Goal: Information Seeking & Learning: Learn about a topic

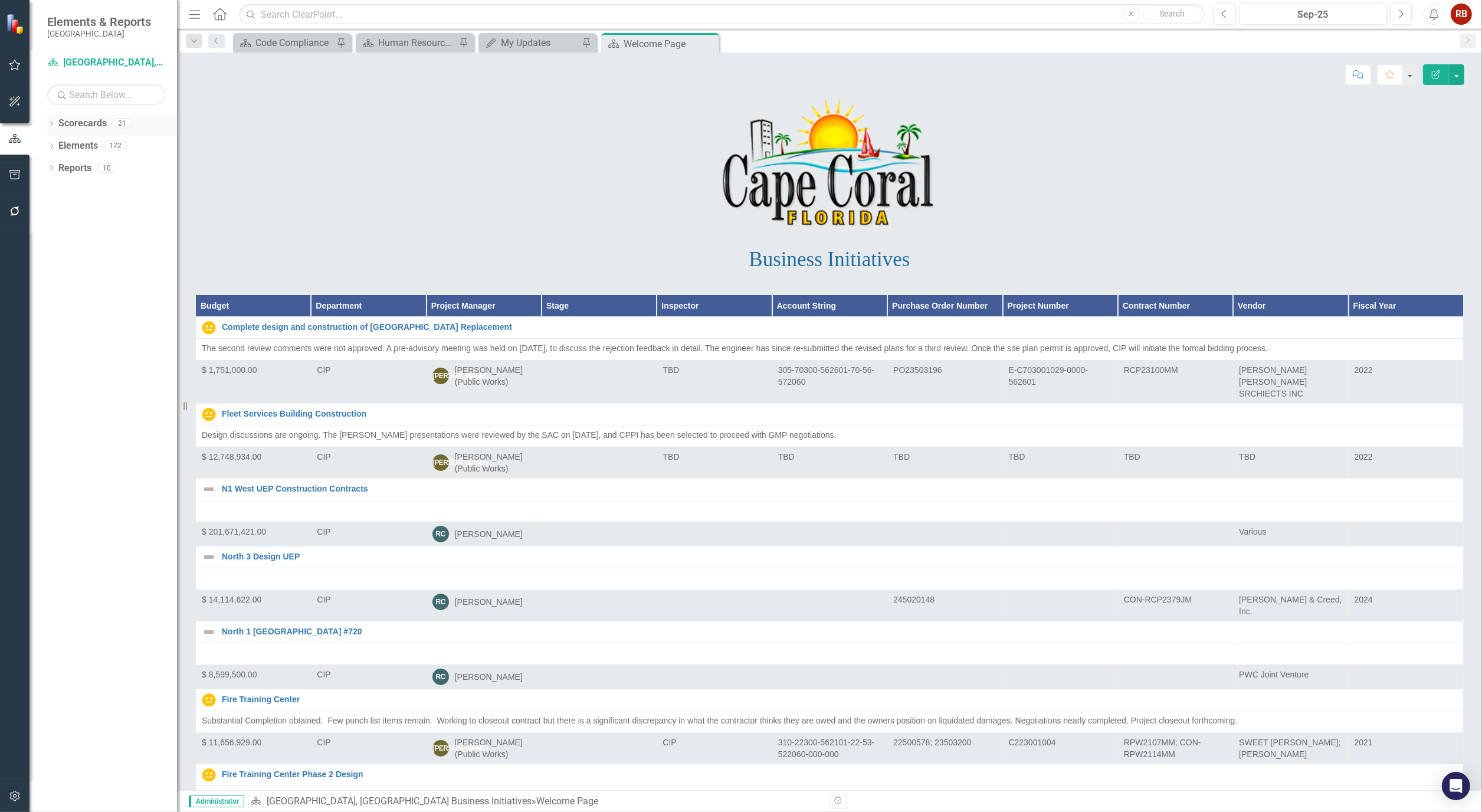
click at [56, 122] on div "Dropdown Scorecards 21" at bounding box center [112, 125] width 130 height 23
click at [50, 122] on icon "Dropdown" at bounding box center [51, 125] width 8 height 7
click at [106, 172] on link "[GEOGRAPHIC_DATA], [GEOGRAPHIC_DATA] Strategic Plan" at bounding box center [121, 168] width 112 height 14
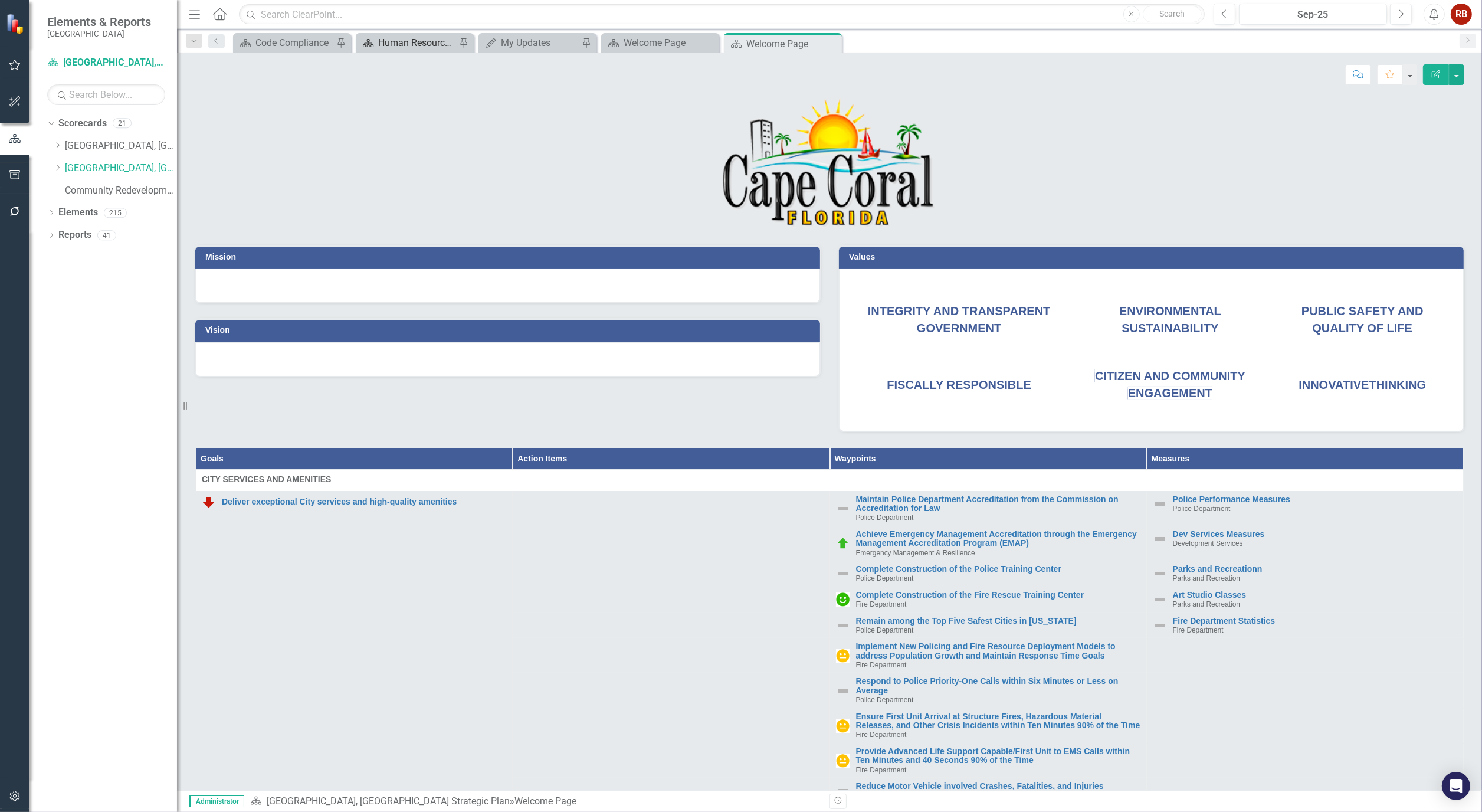
click at [414, 44] on div "Human Resources Analytics Dashboard" at bounding box center [417, 43] width 78 height 15
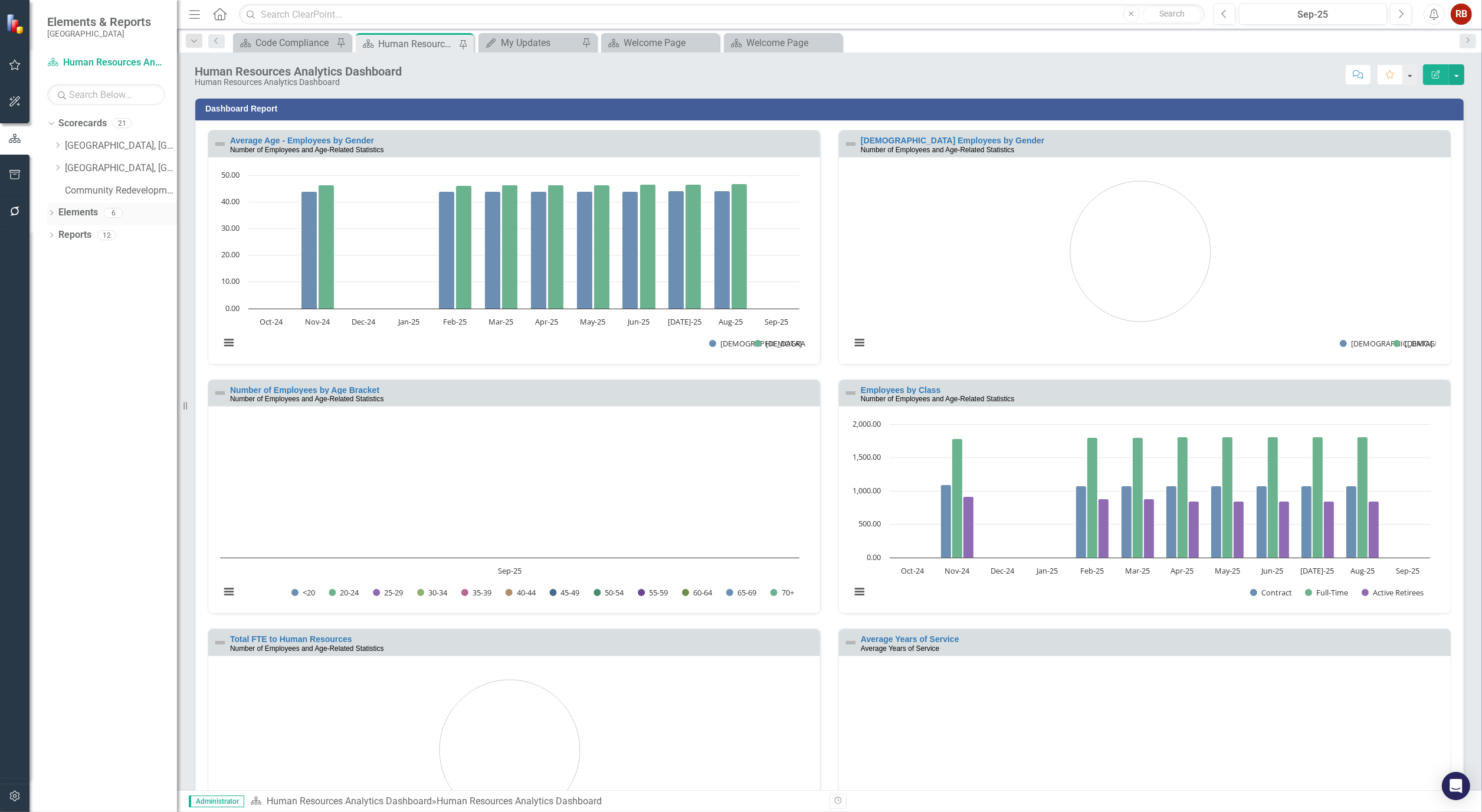
click at [50, 212] on icon "Dropdown" at bounding box center [51, 214] width 8 height 7
click at [55, 280] on icon "Dropdown" at bounding box center [57, 281] width 8 height 7
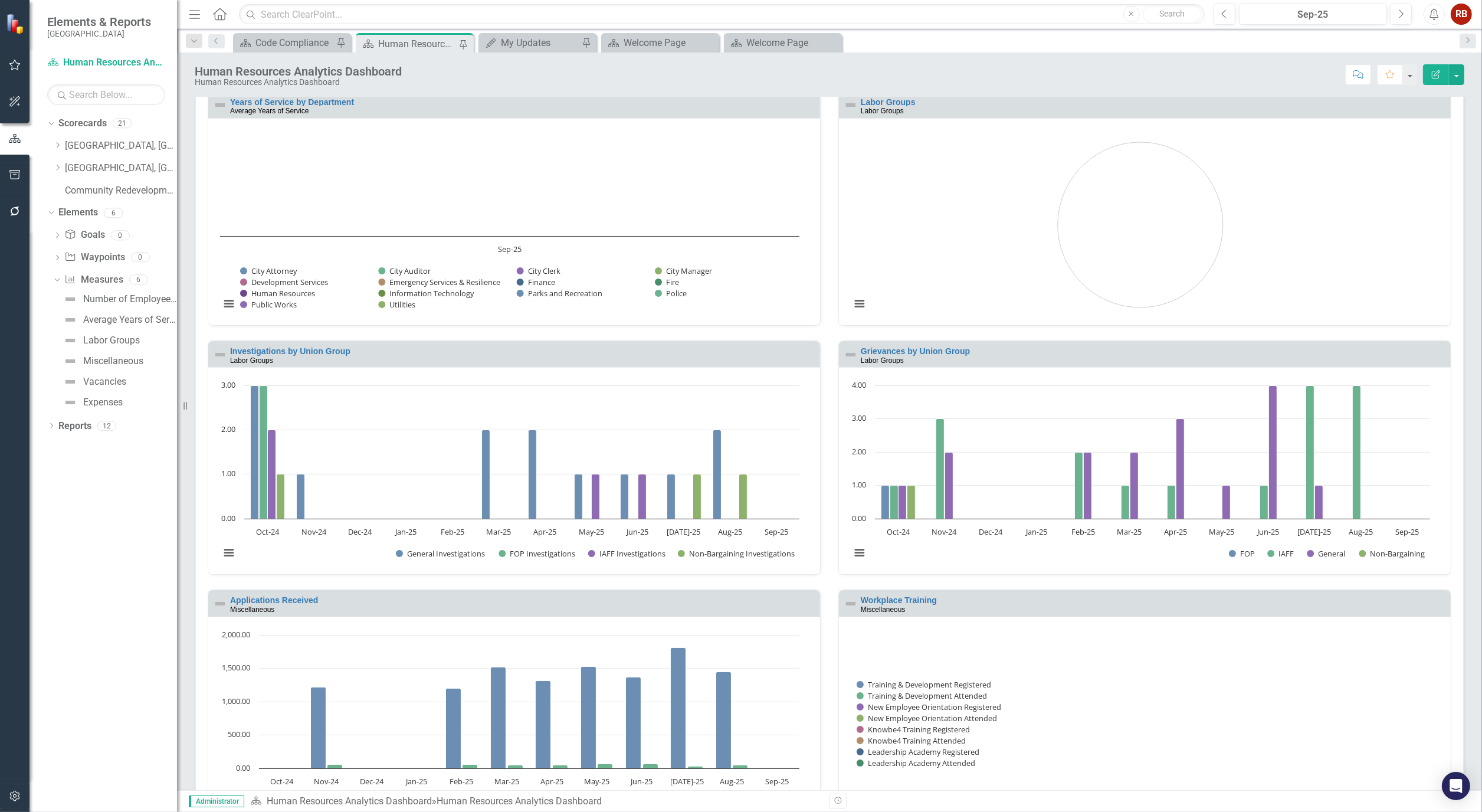
scroll to position [889, 0]
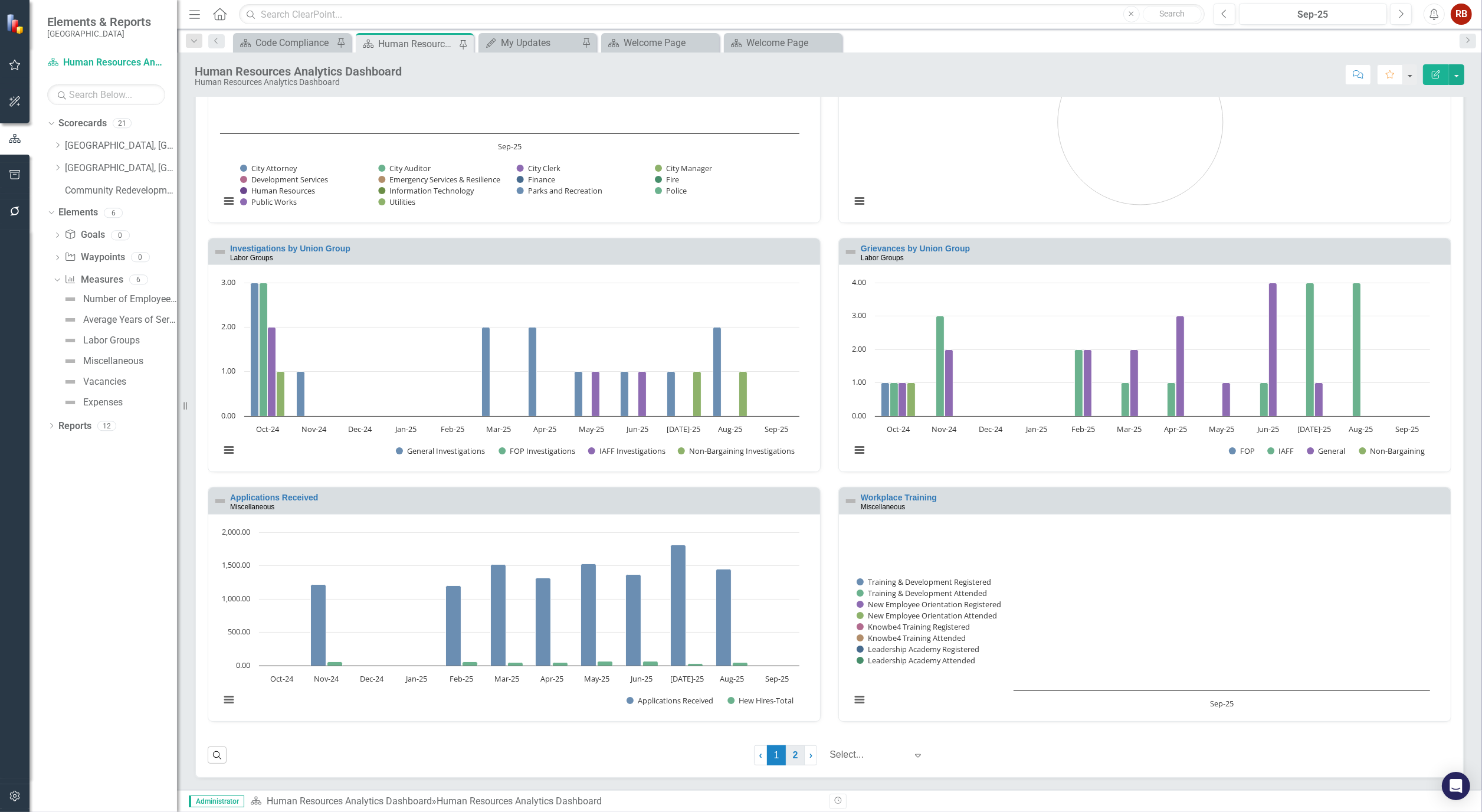
click at [791, 759] on link "2" at bounding box center [795, 755] width 19 height 20
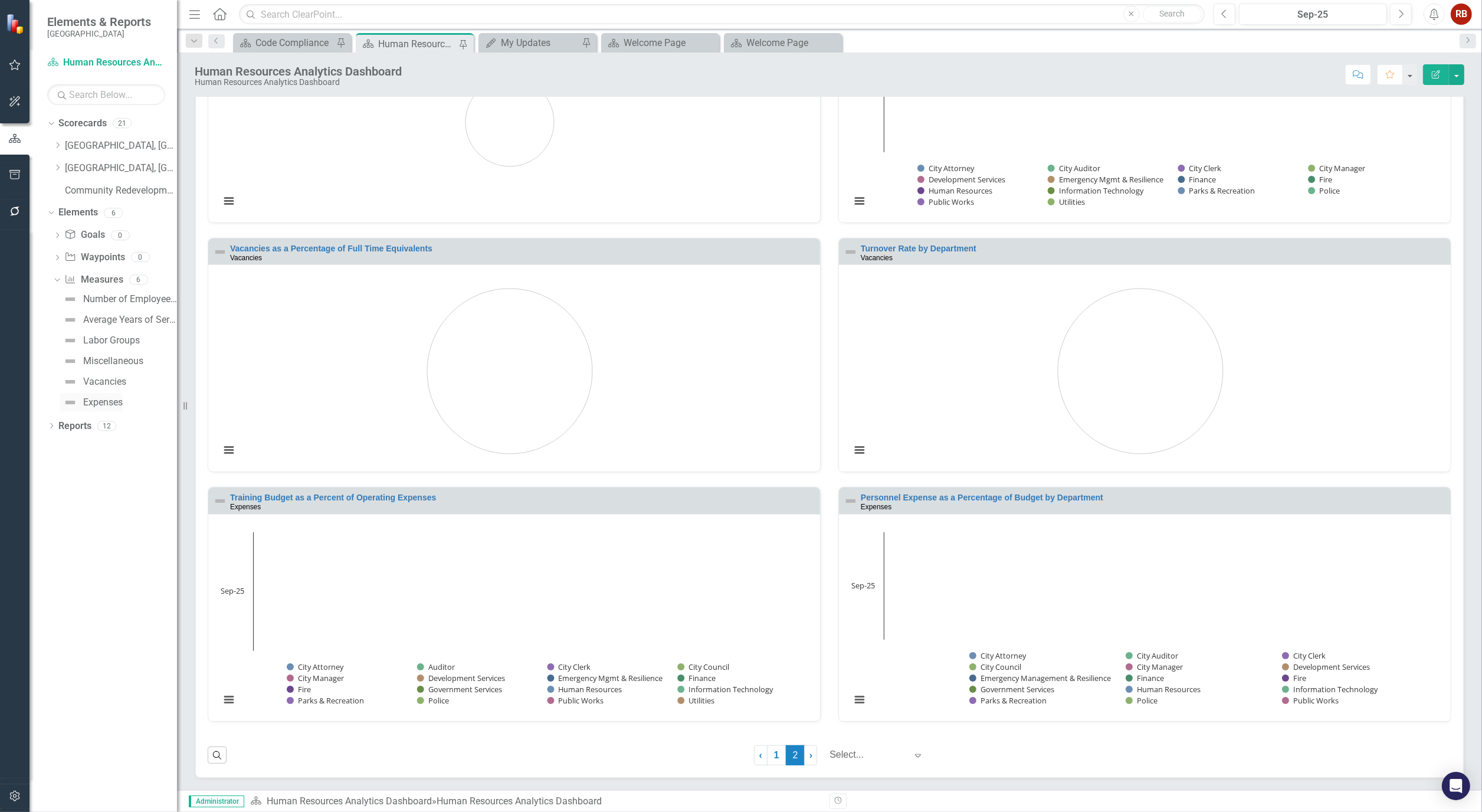
click at [115, 402] on div "Expenses" at bounding box center [102, 402] width 40 height 11
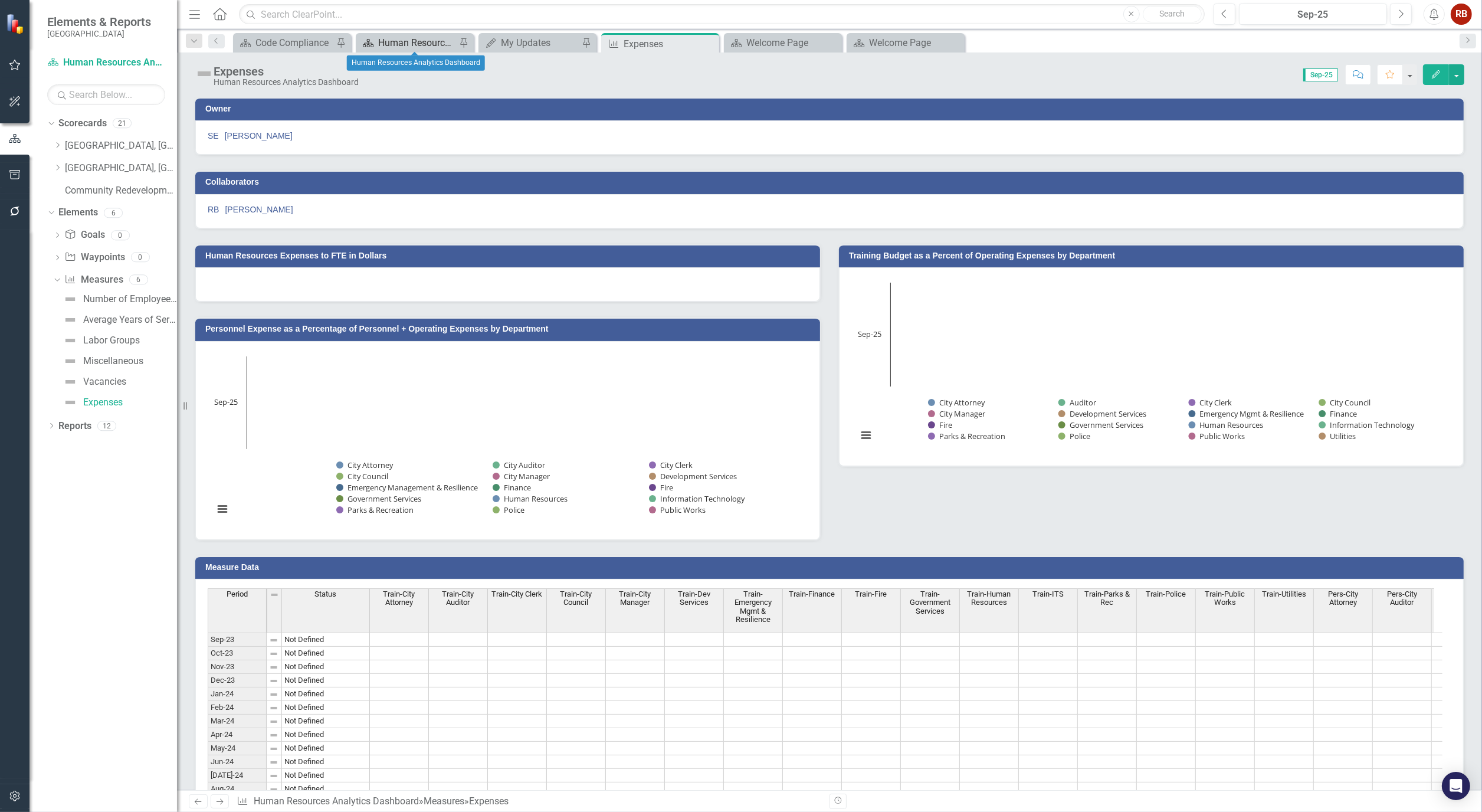
click at [416, 36] on div "Human Resources Analytics Dashboard" at bounding box center [417, 43] width 78 height 15
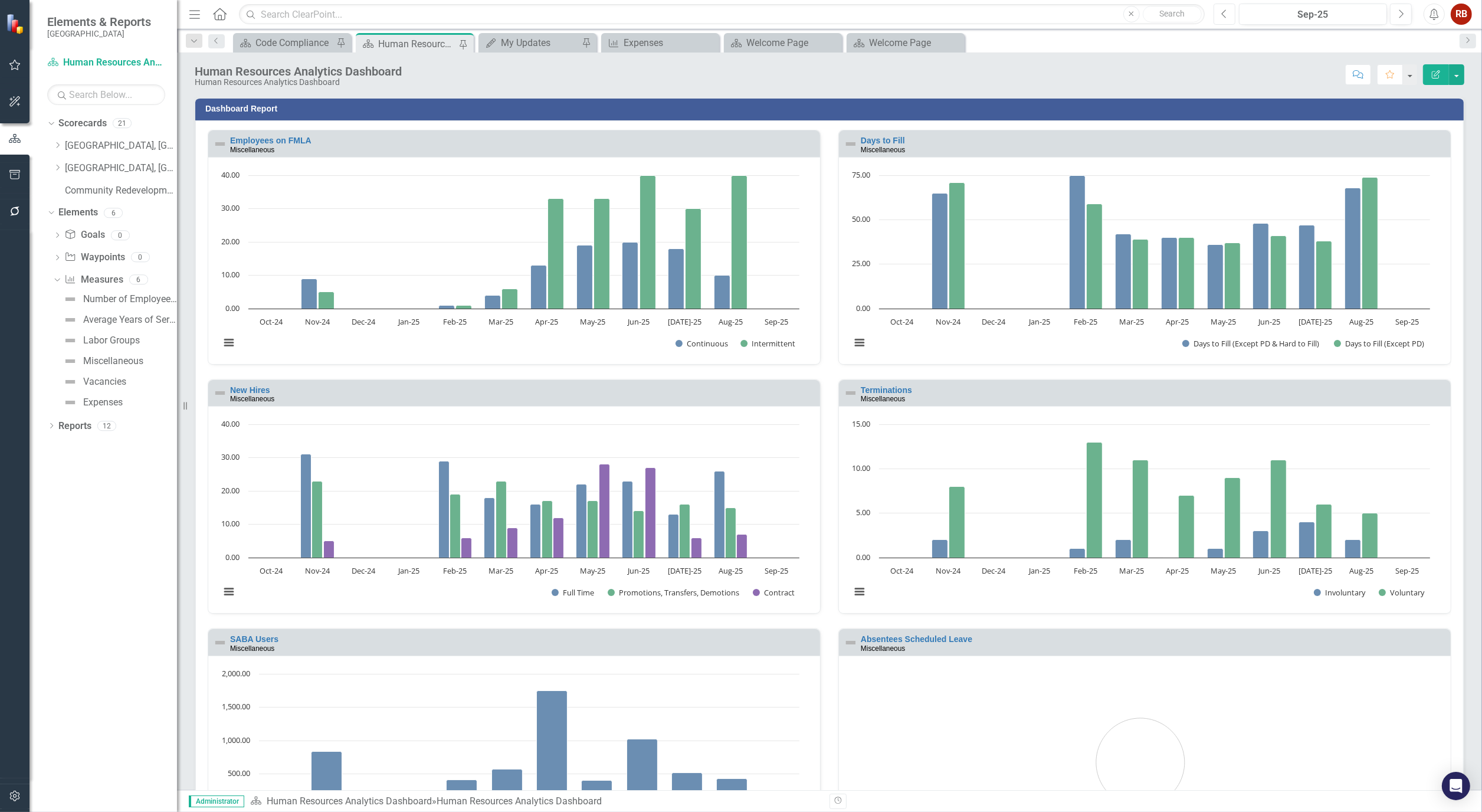
click at [1223, 15] on icon "Previous" at bounding box center [1224, 14] width 7 height 11
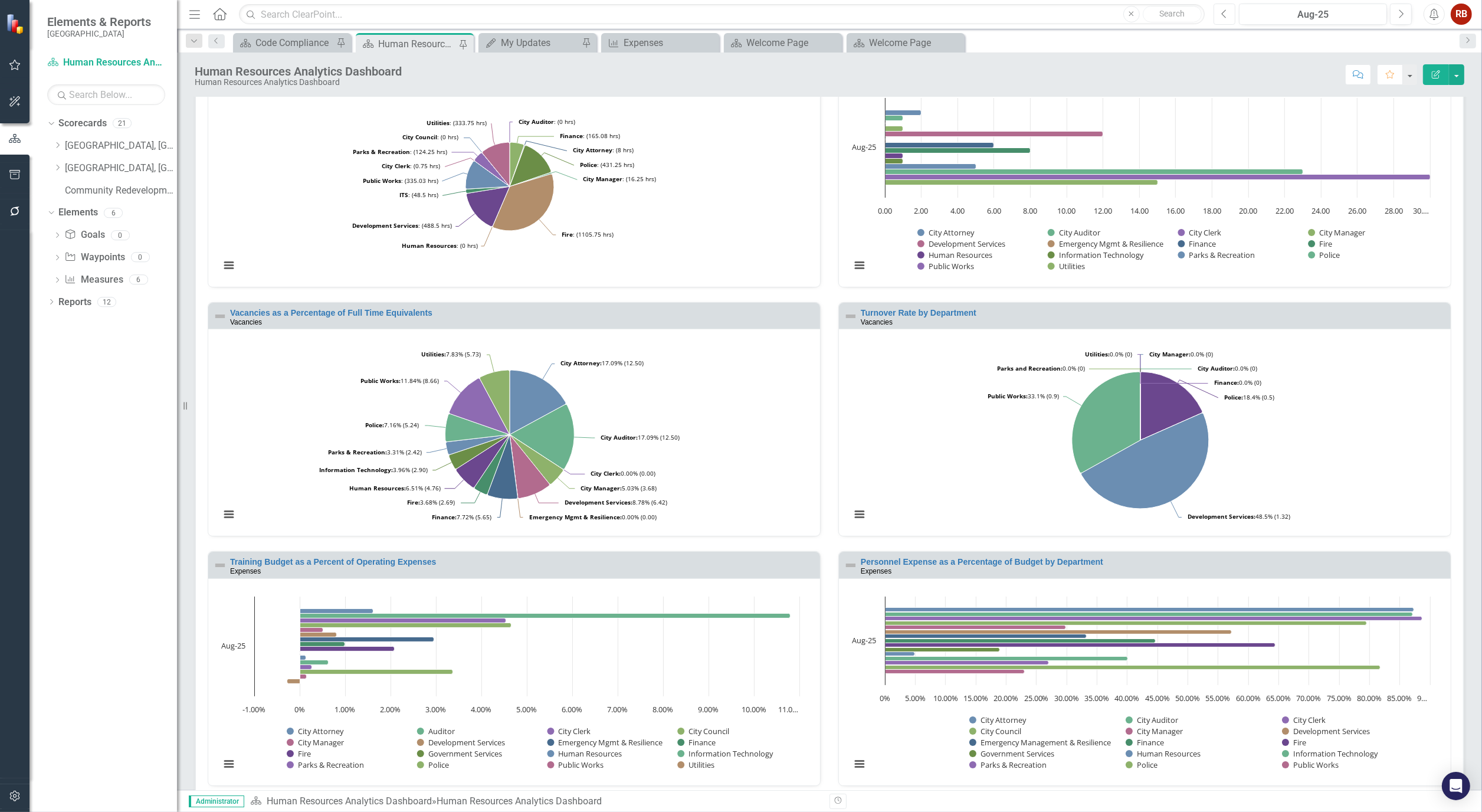
scroll to position [889, 0]
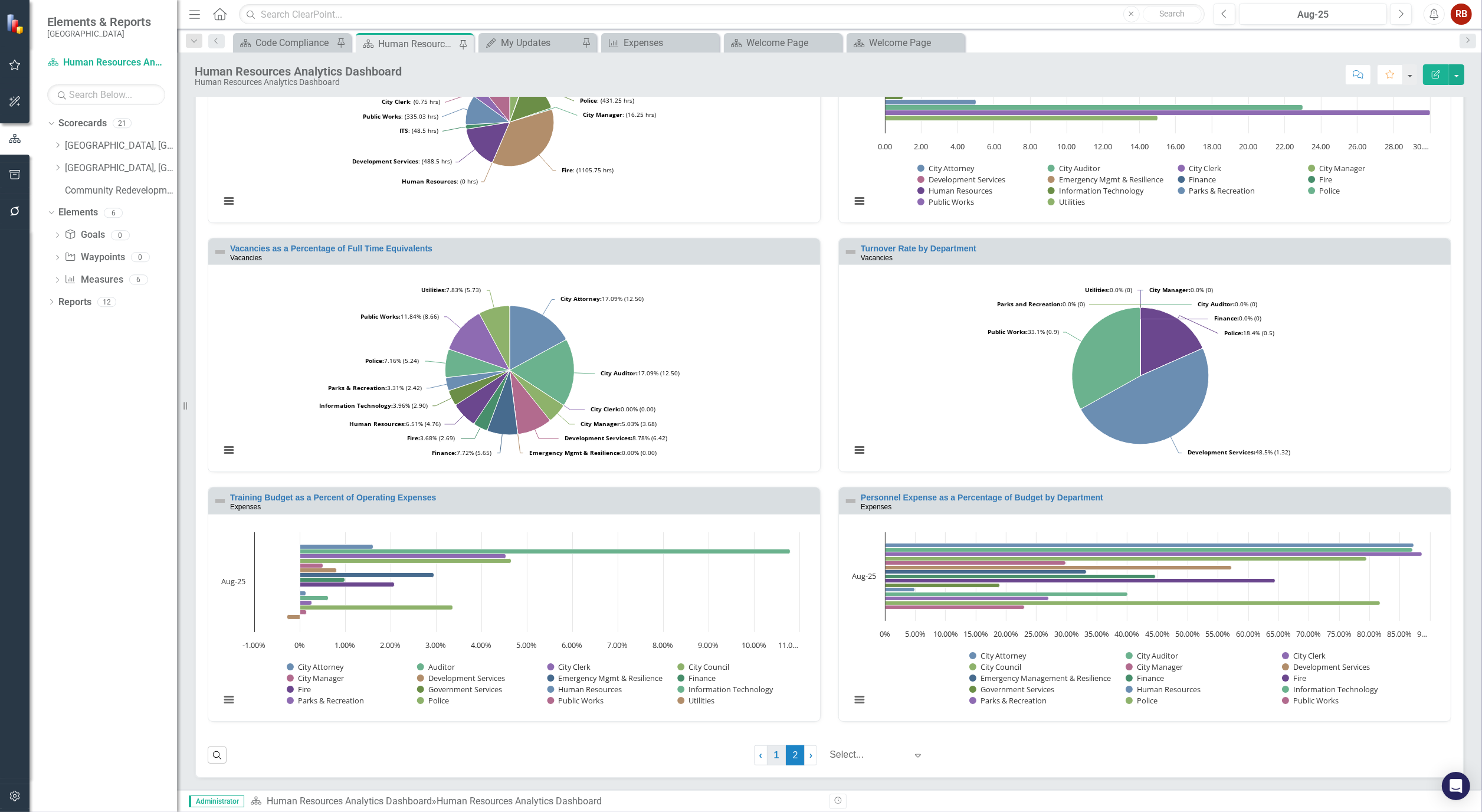
click at [769, 758] on link "1" at bounding box center [776, 755] width 19 height 20
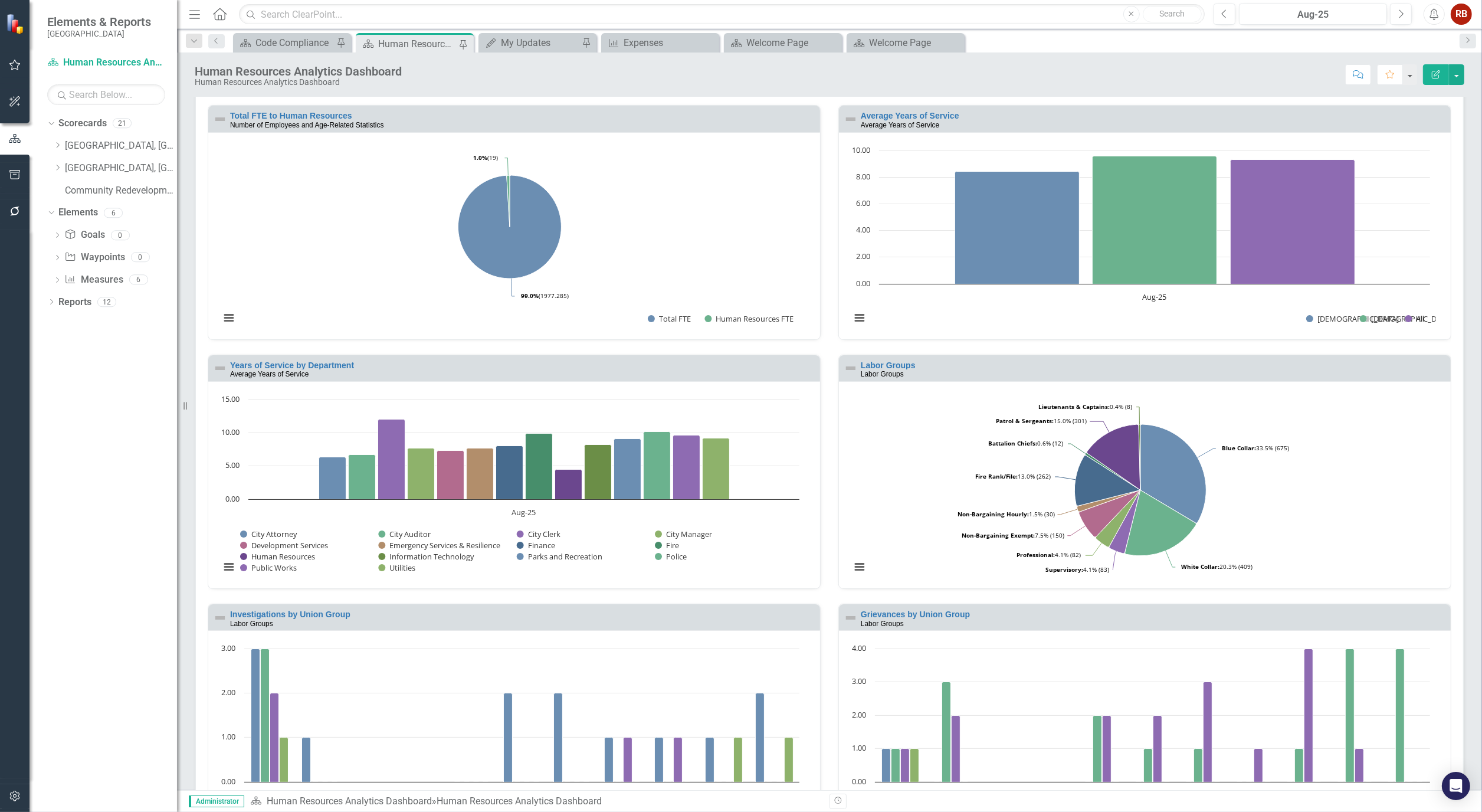
scroll to position [523, 0]
click at [109, 273] on link "Measure Measures" at bounding box center [93, 280] width 59 height 14
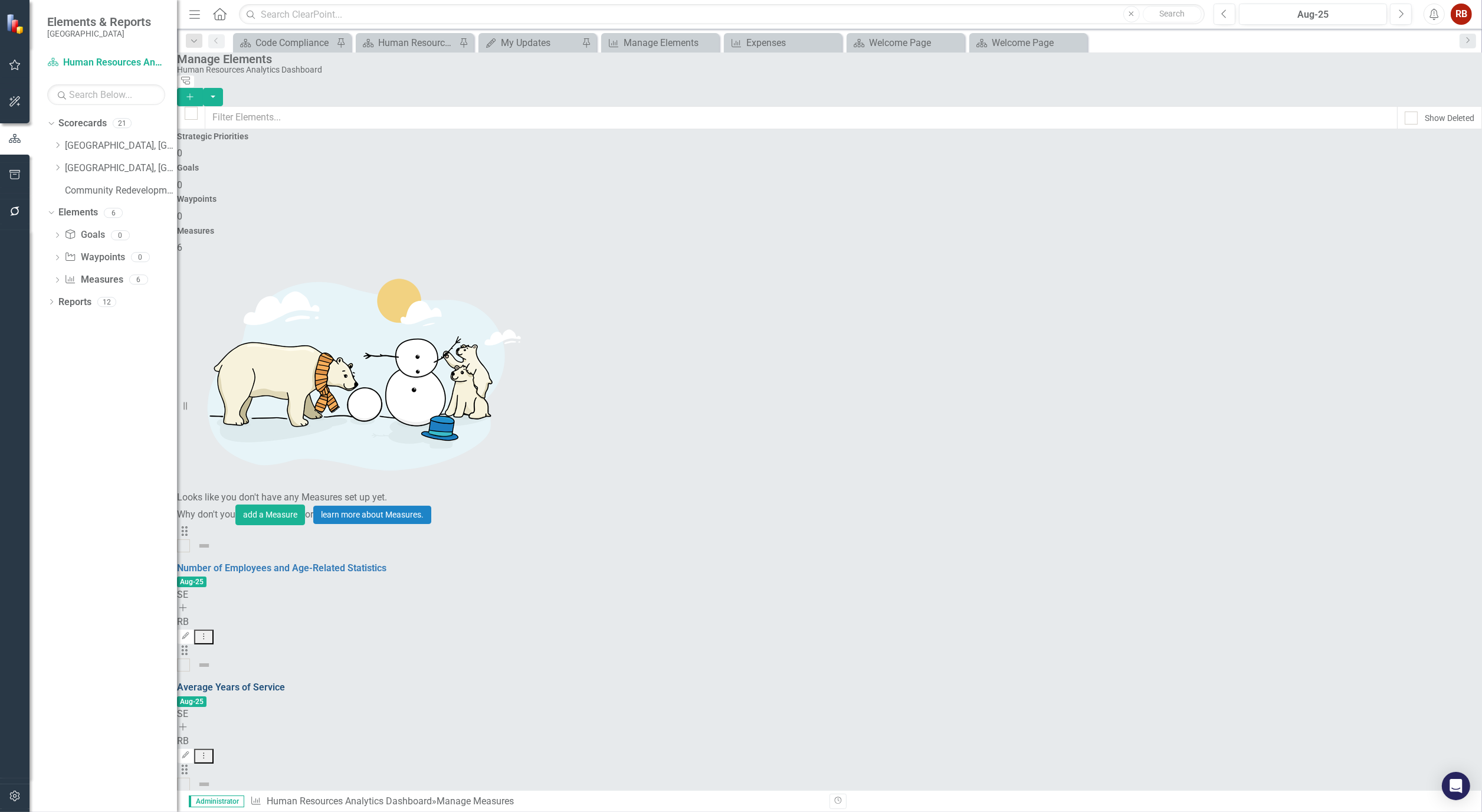
click at [285, 681] on link "Average Years of Service" at bounding box center [231, 687] width 108 height 11
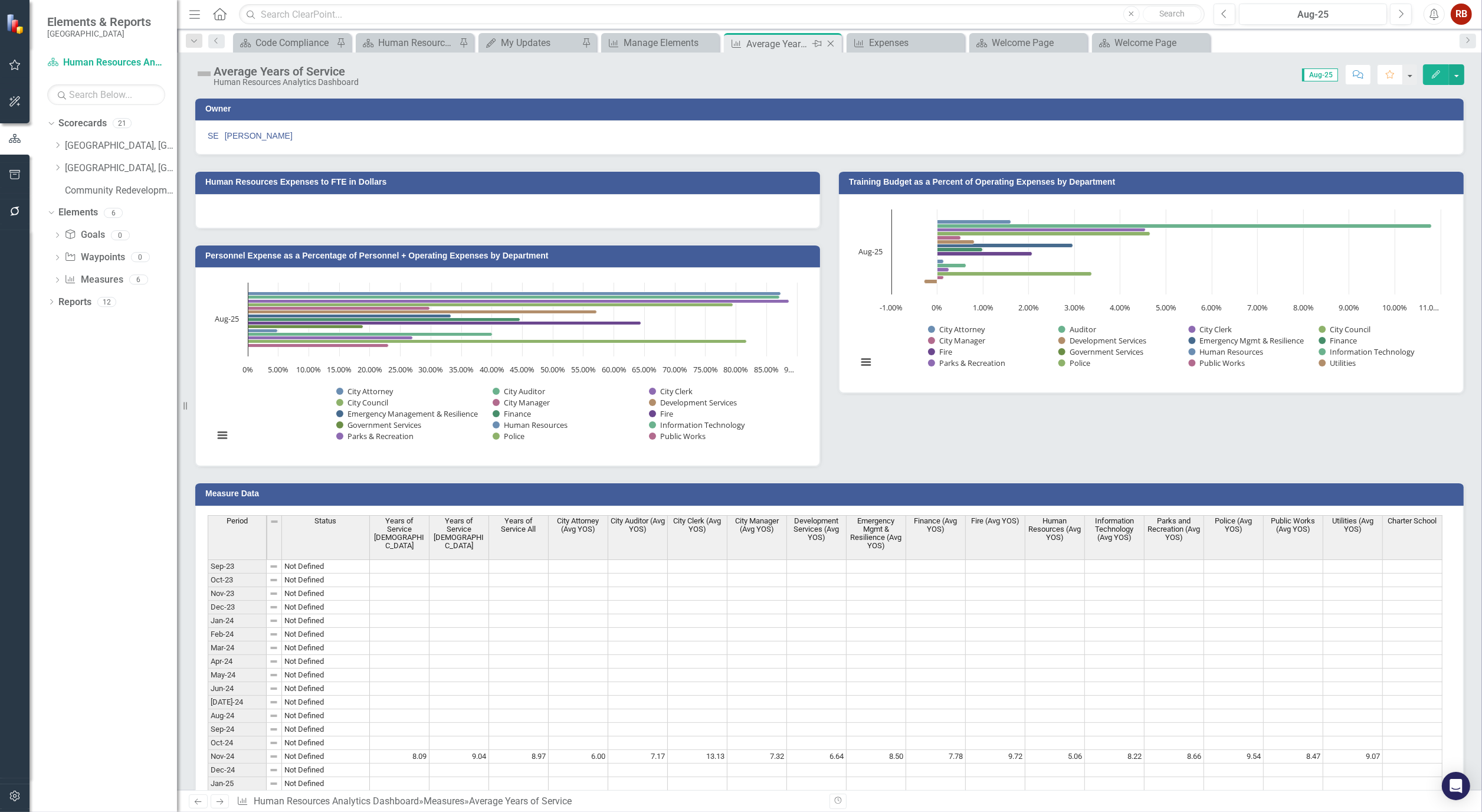
click at [832, 44] on icon "Close" at bounding box center [831, 44] width 12 height 10
click at [832, 40] on icon "Close" at bounding box center [831, 44] width 12 height 10
click at [709, 45] on icon at bounding box center [708, 44] width 7 height 7
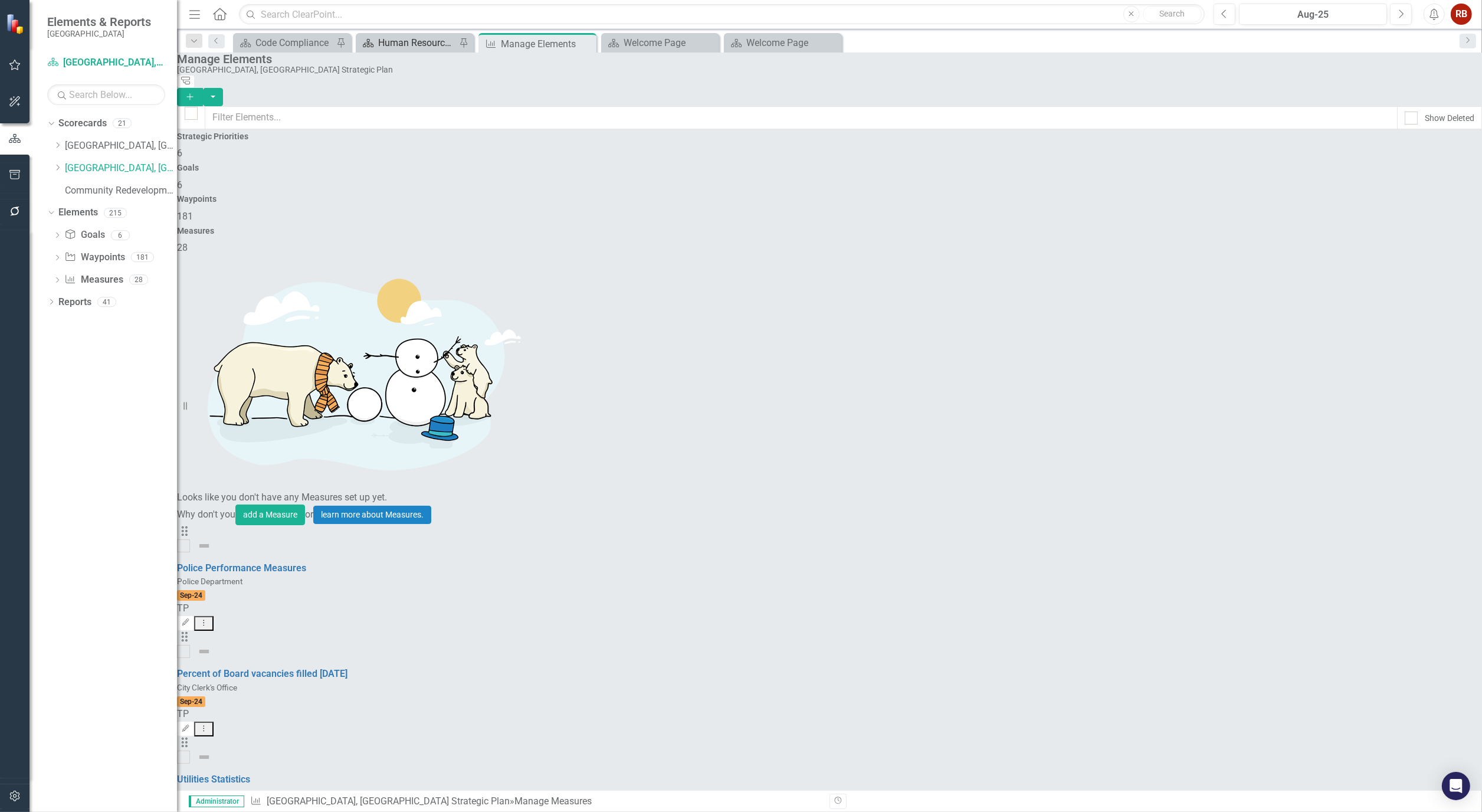
click at [413, 46] on div "Human Resources Analytics Dashboard" at bounding box center [417, 43] width 78 height 15
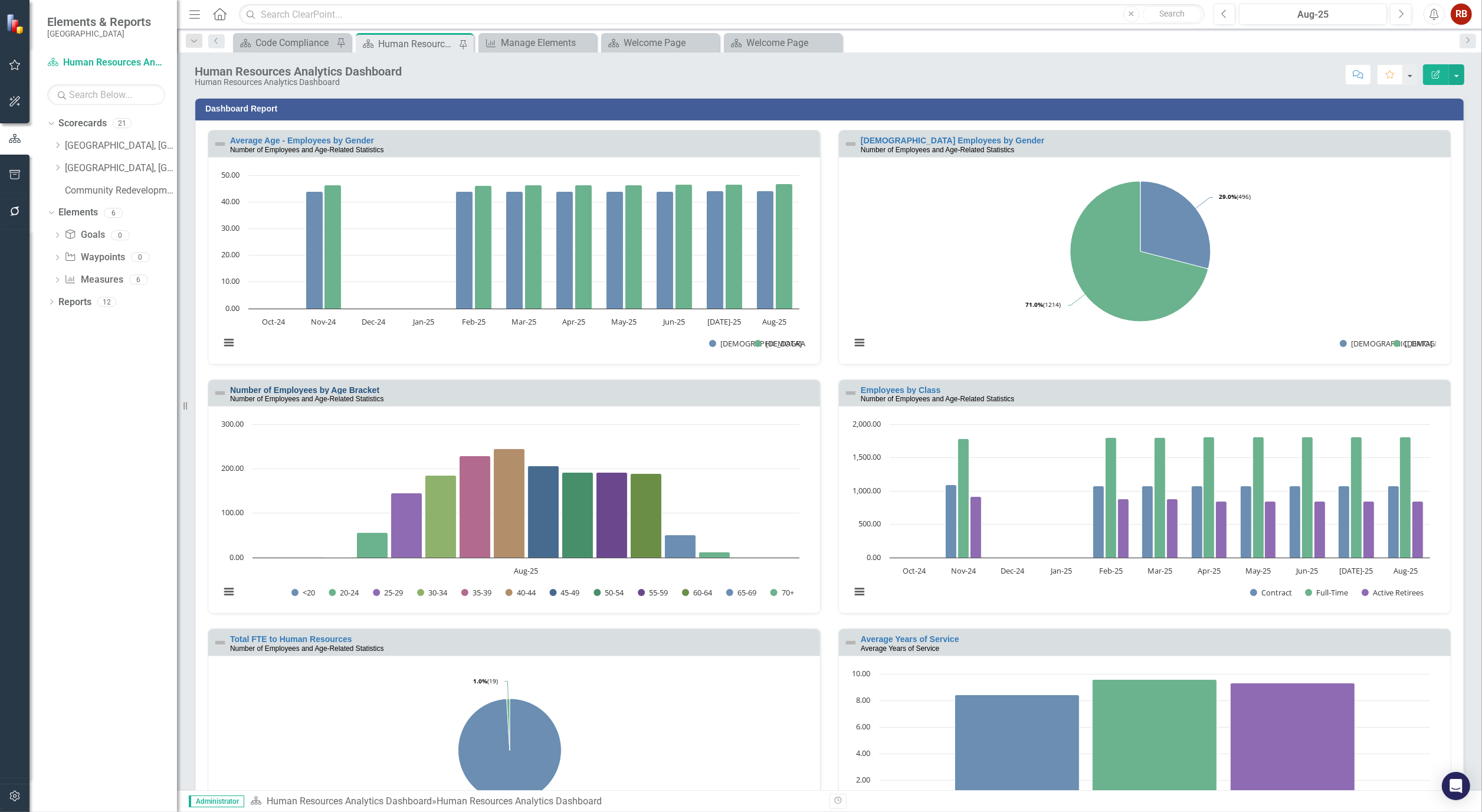
click at [341, 388] on link "Number of Employees by Age Bracket" at bounding box center [305, 390] width 150 height 10
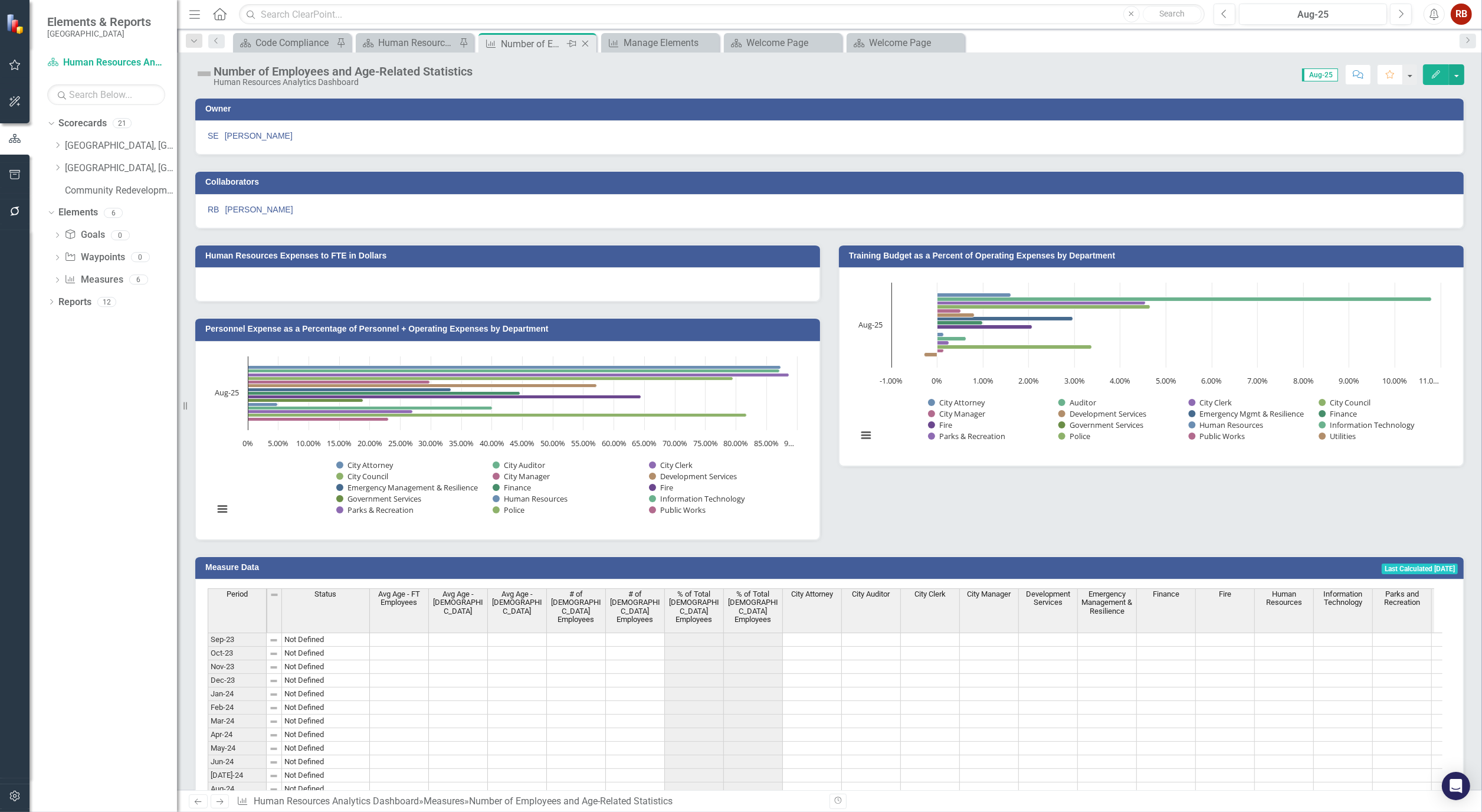
click at [586, 41] on icon "Close" at bounding box center [585, 44] width 12 height 10
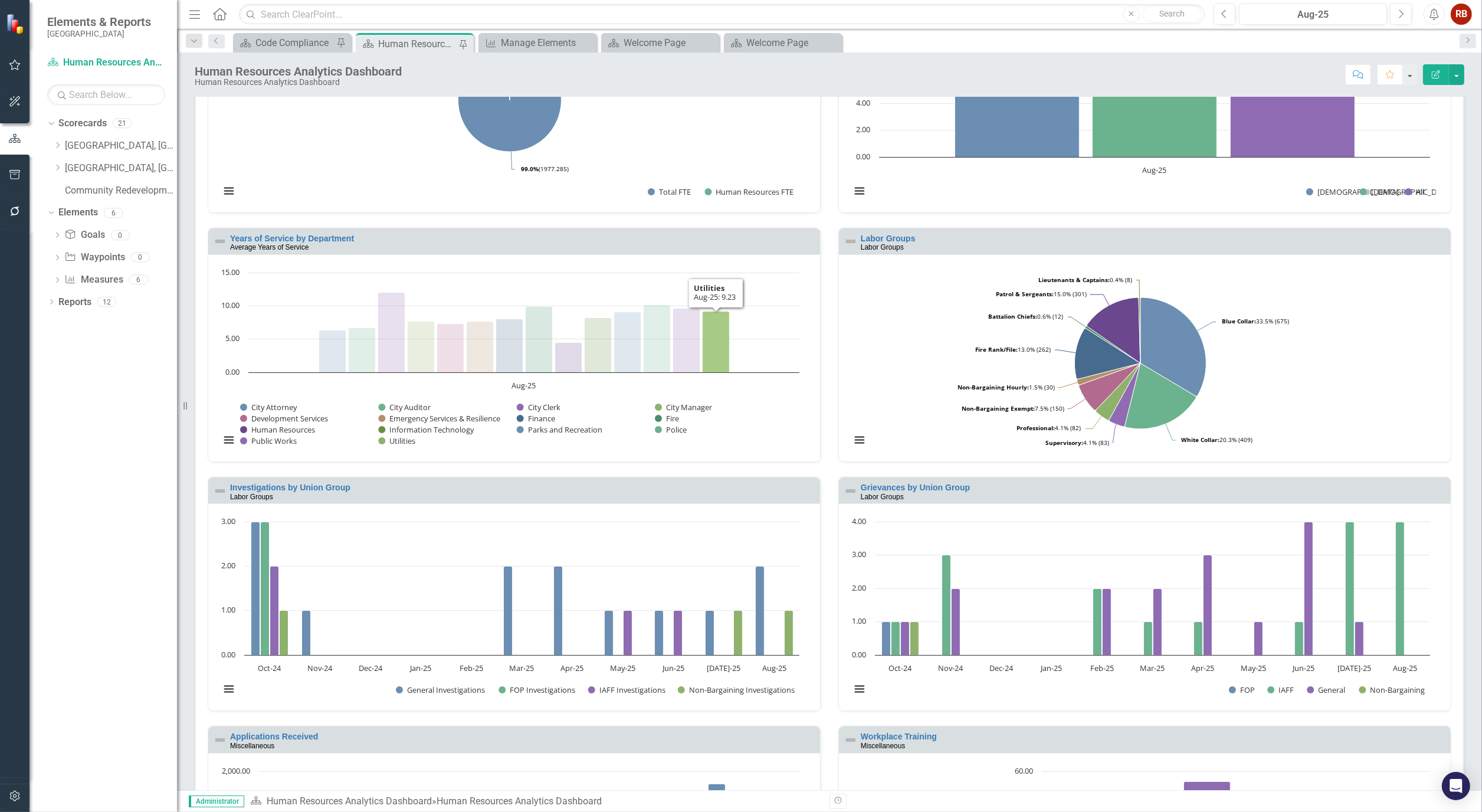
scroll to position [655, 0]
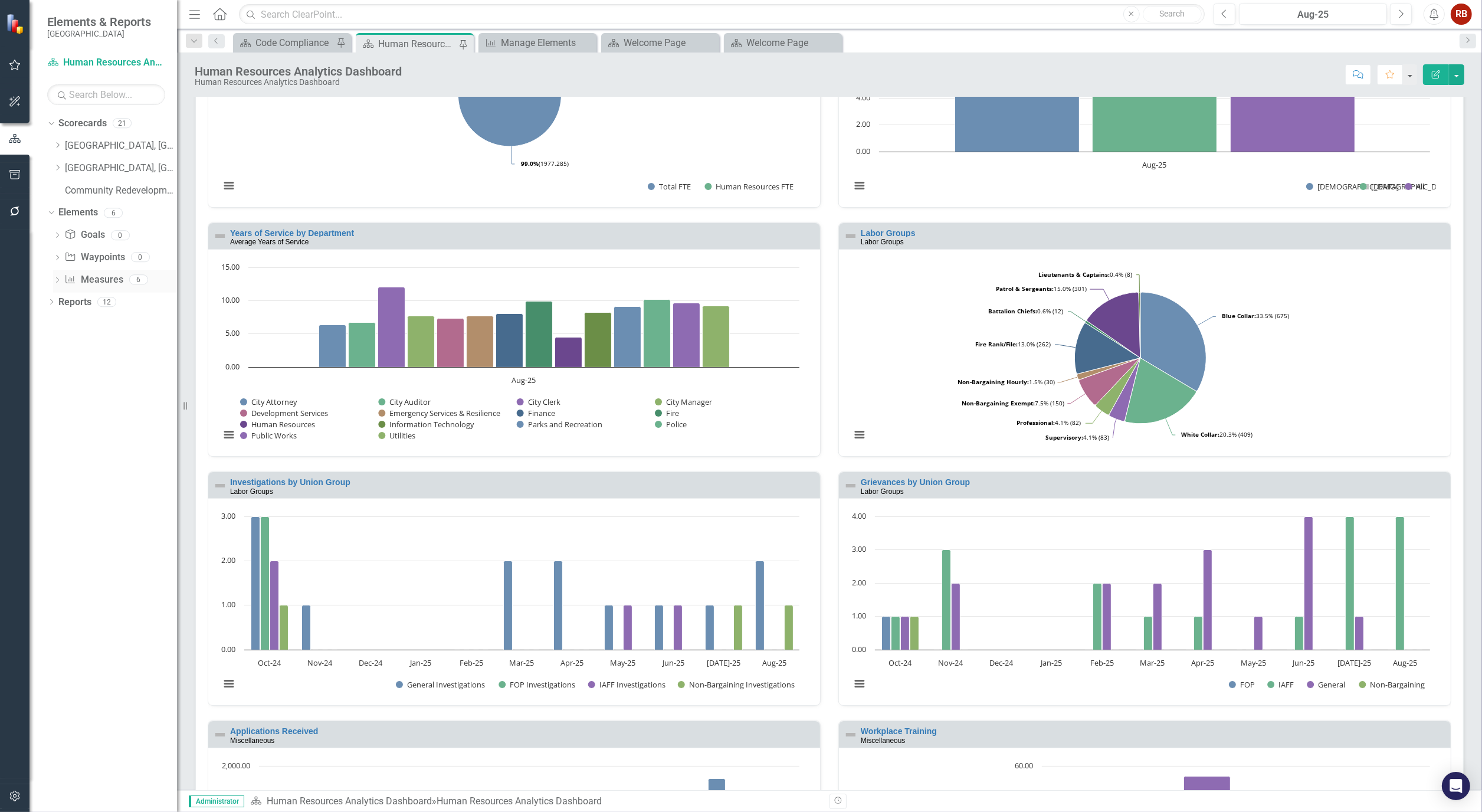
click at [58, 278] on icon "Dropdown" at bounding box center [57, 281] width 8 height 7
click at [109, 323] on div "Average Years of Service" at bounding box center [129, 319] width 93 height 11
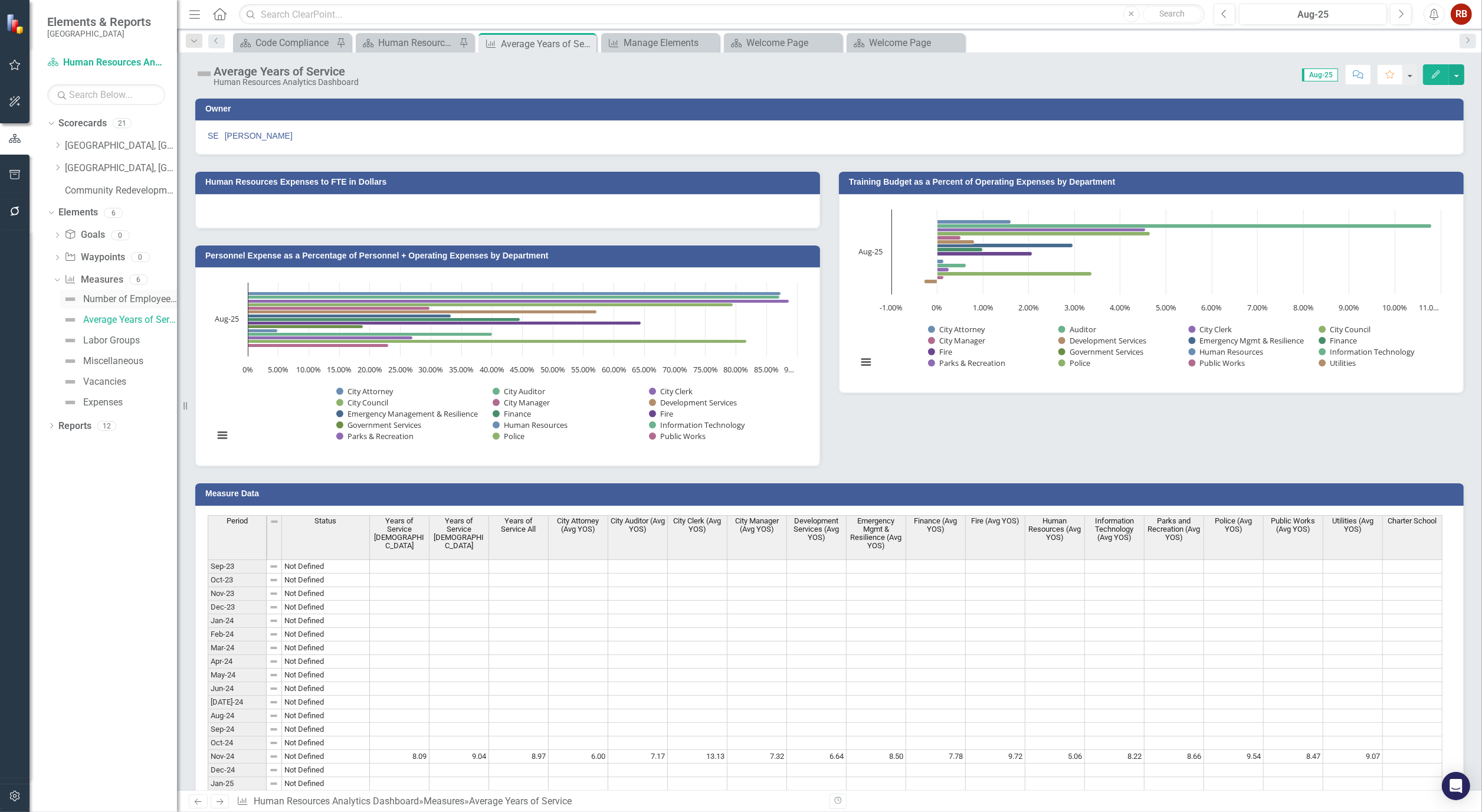
click at [109, 301] on div "Number of Employees and Age-Related Statistics" at bounding box center [129, 298] width 93 height 11
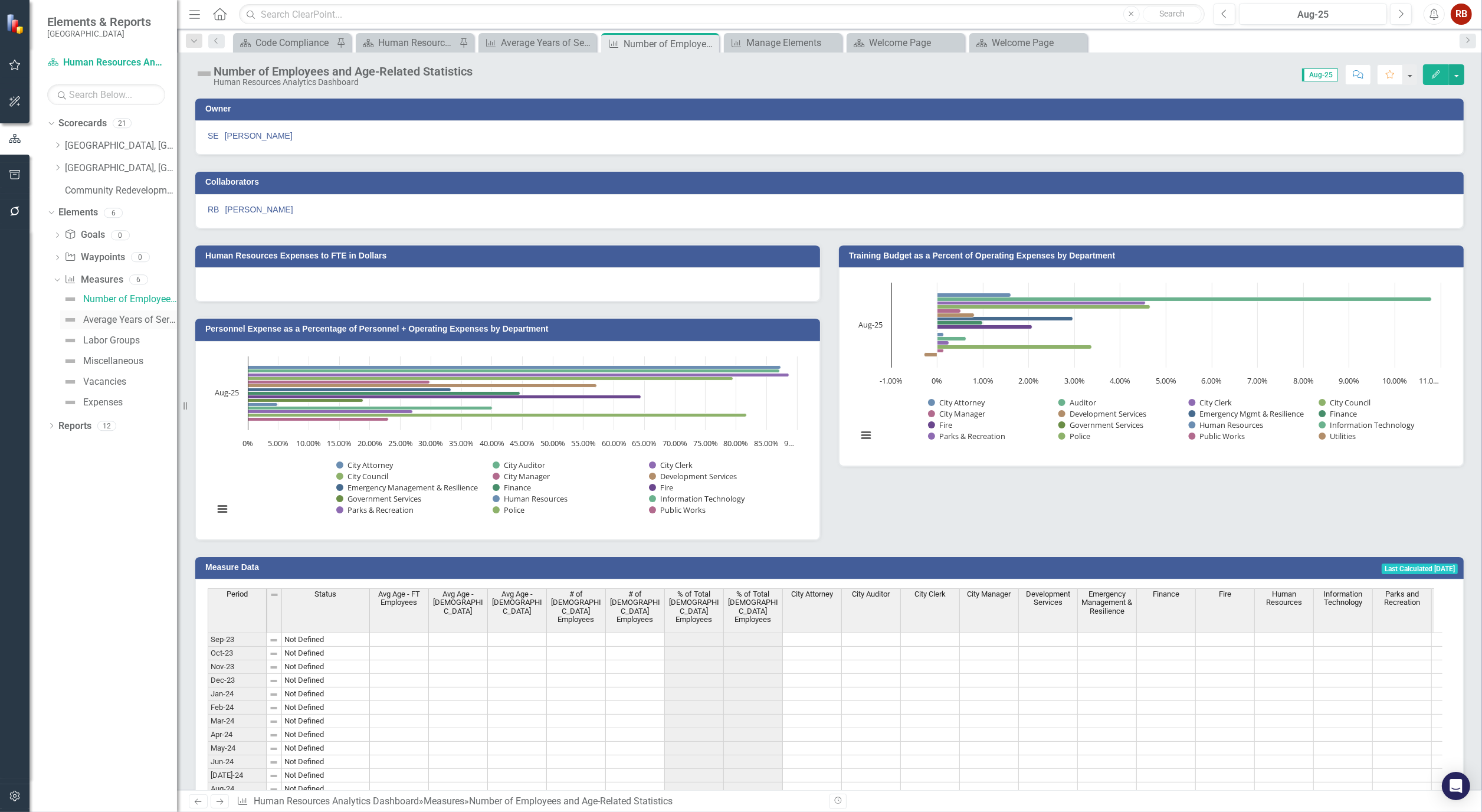
click at [109, 315] on div "Average Years of Service" at bounding box center [129, 319] width 93 height 11
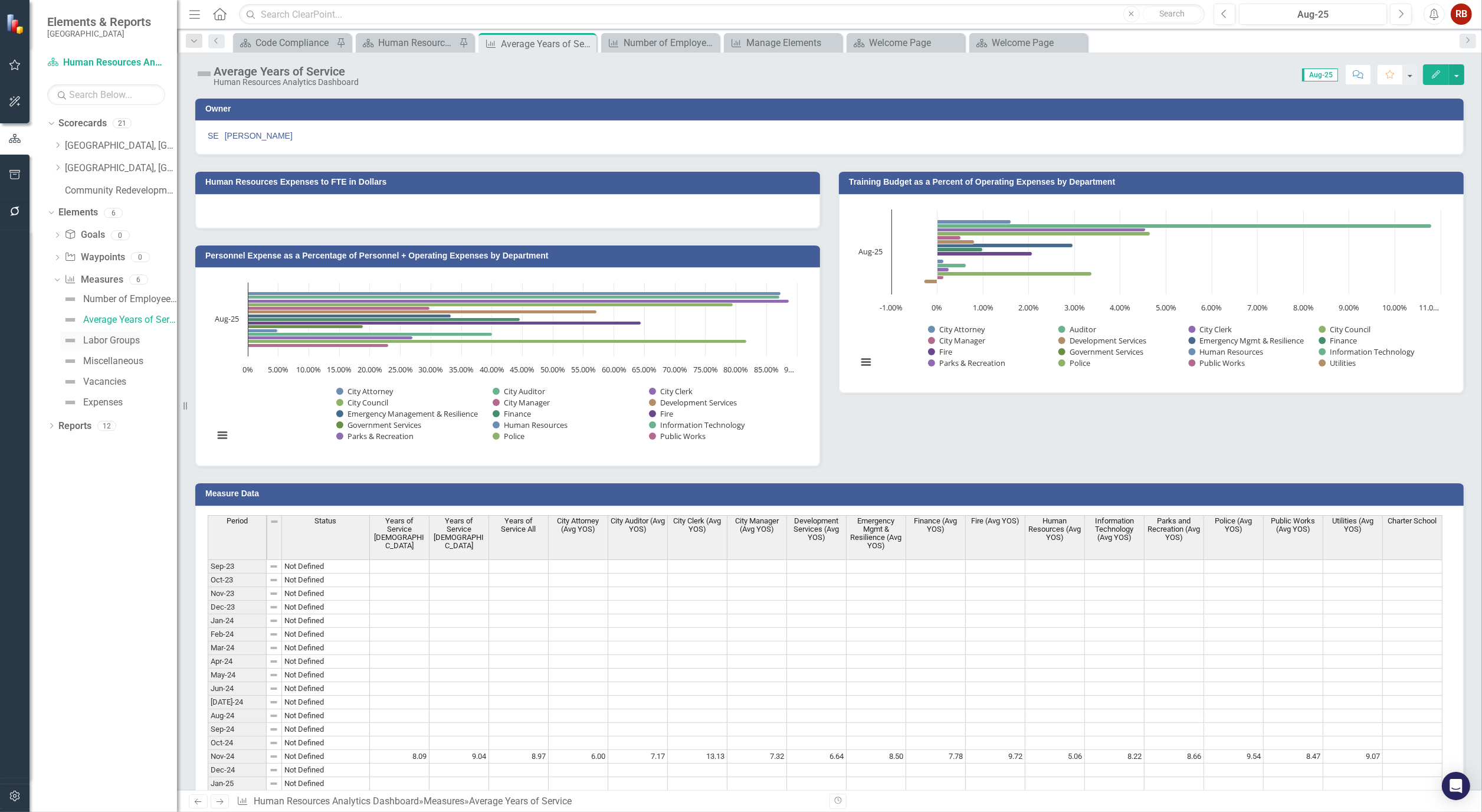
click at [109, 335] on div "Labor Groups" at bounding box center [111, 340] width 57 height 11
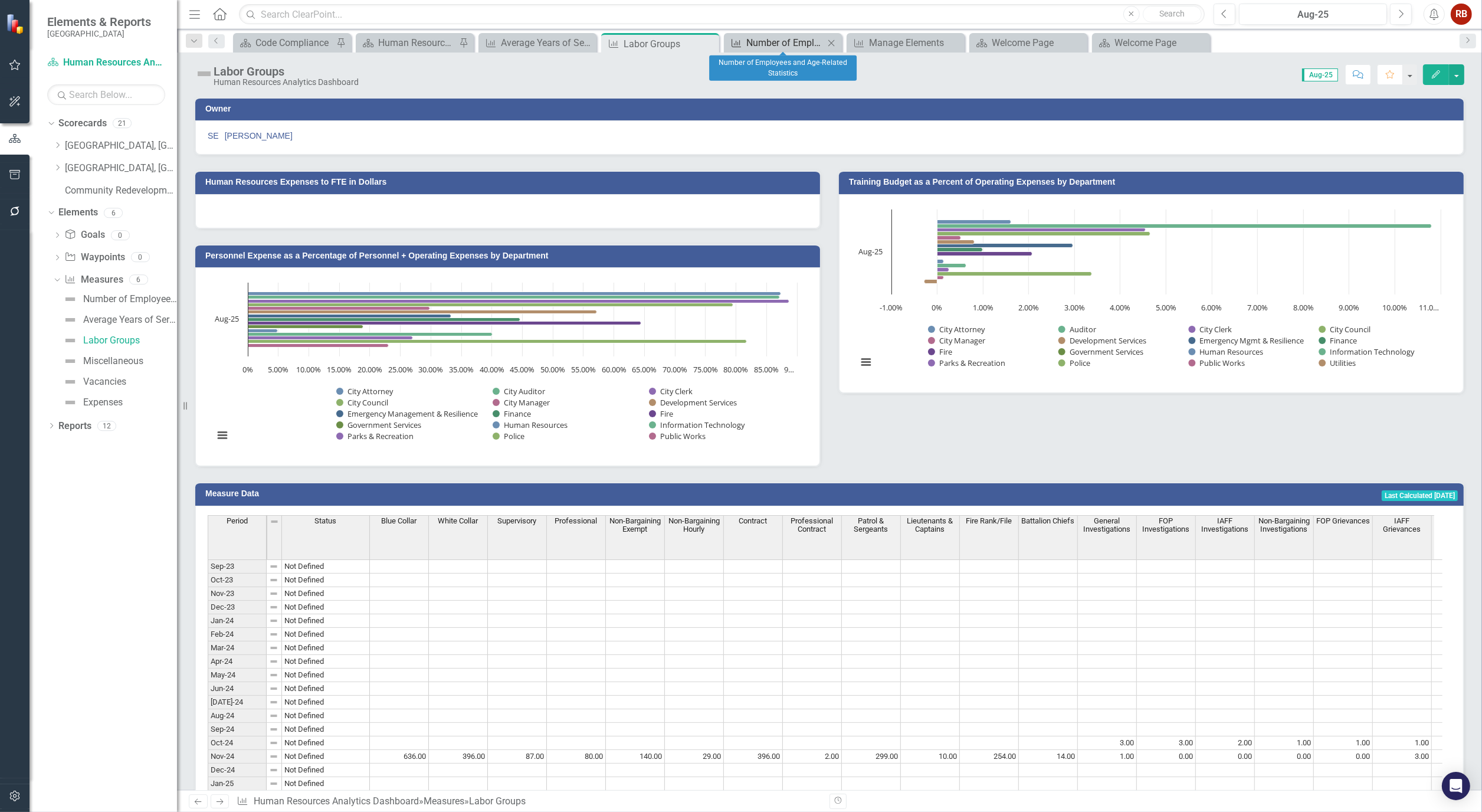
click at [773, 38] on div "Number of Employees and Age-Related Statistics" at bounding box center [785, 43] width 78 height 15
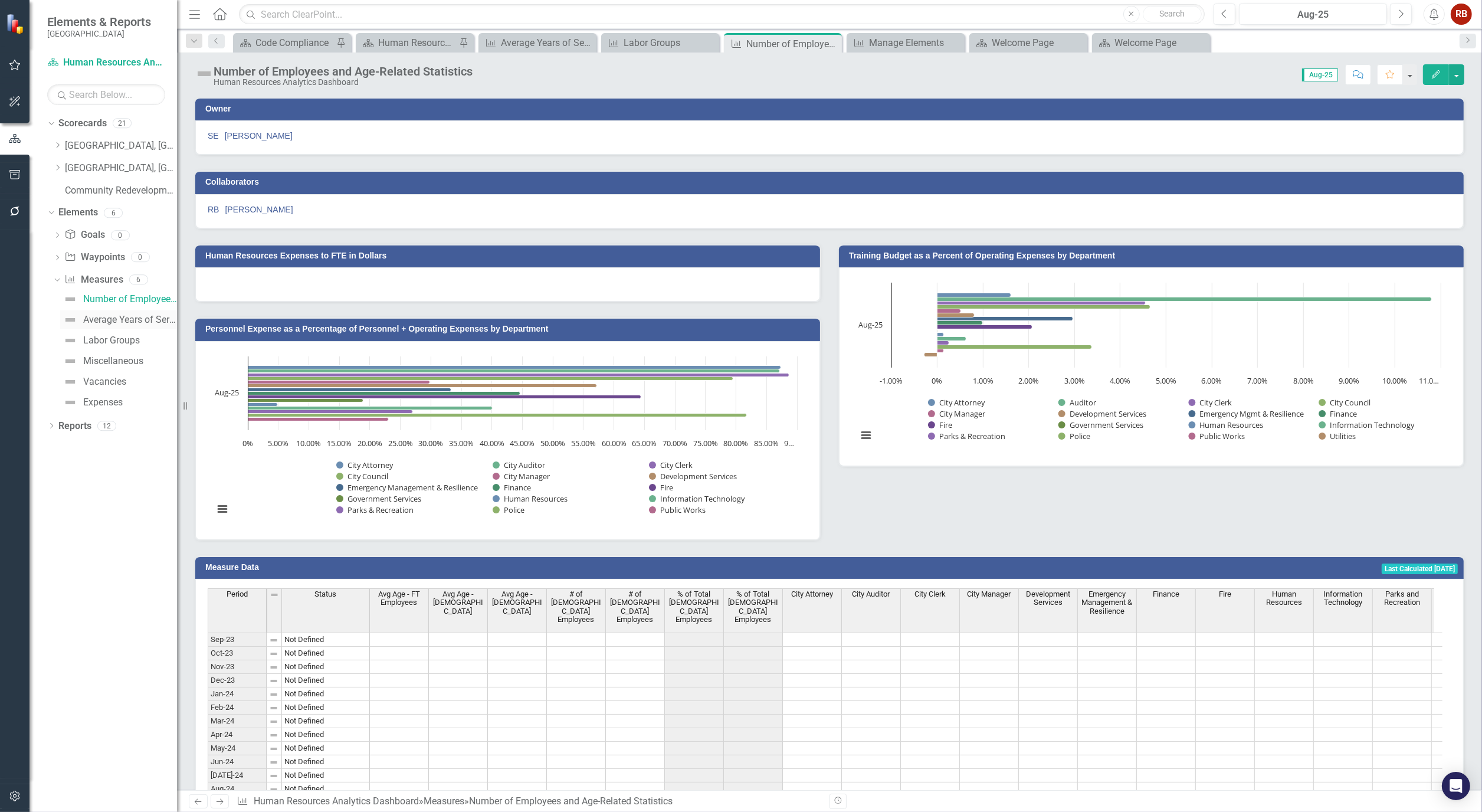
click at [141, 317] on div "Average Years of Service" at bounding box center [129, 319] width 93 height 11
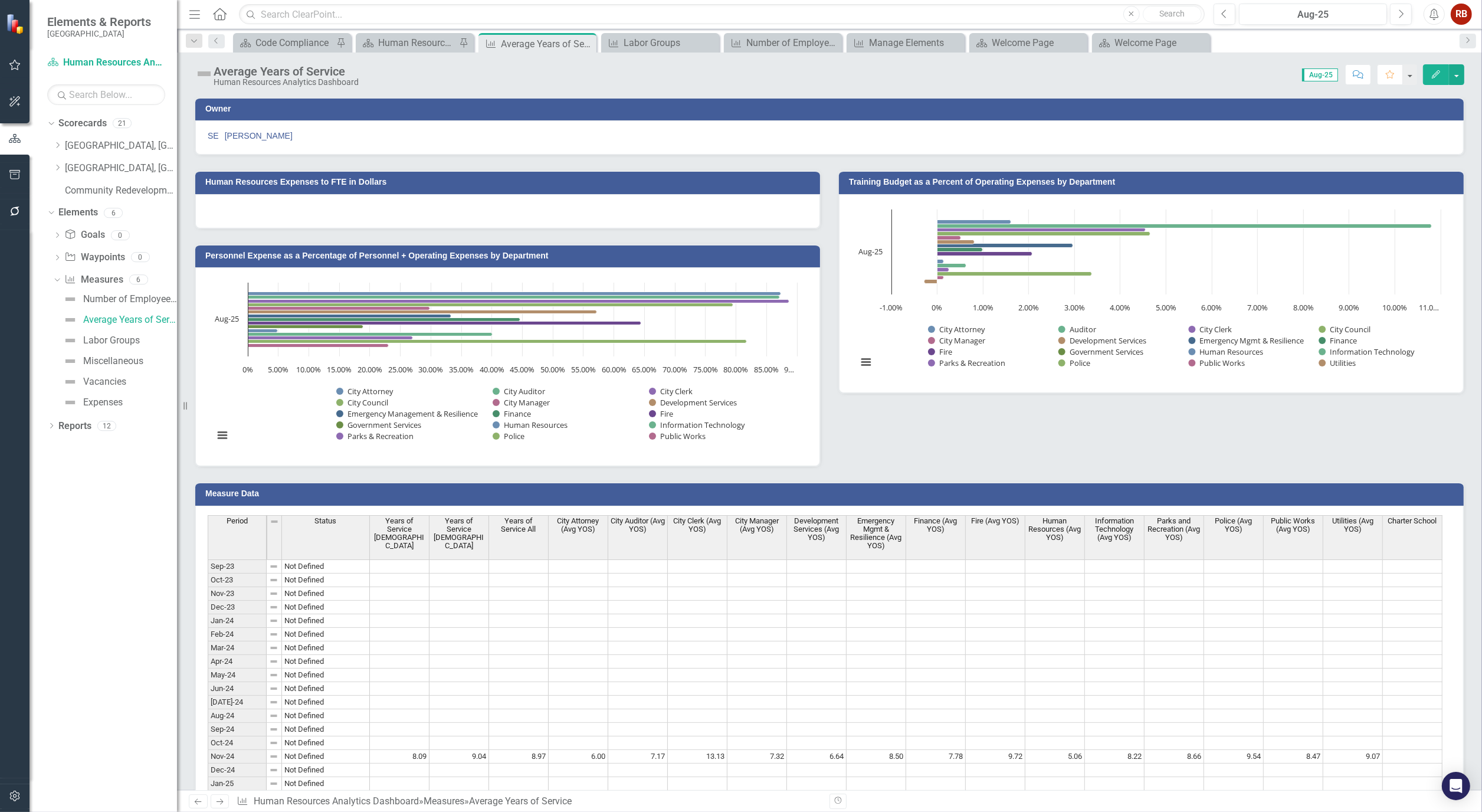
click at [782, 152] on div "SE [PERSON_NAME]" at bounding box center [829, 137] width 1268 height 34
